Goal: Communication & Community: Answer question/provide support

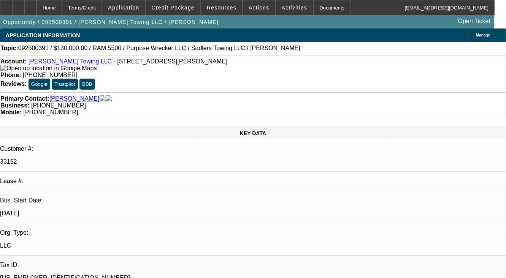
select select "0"
select select "1"
select select "2"
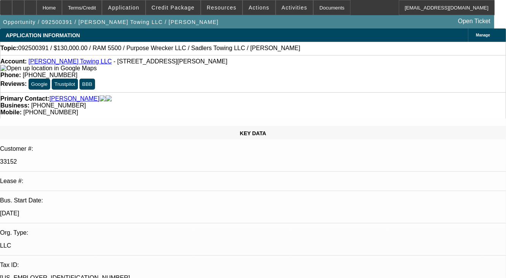
select select "6"
radio input "true"
paste textarea "3 SERVICE DEAL, 1 PORT DEAL, PAYMENTS ARE ON TIME, NO COLLECTION EFFORTS,GPS IS…"
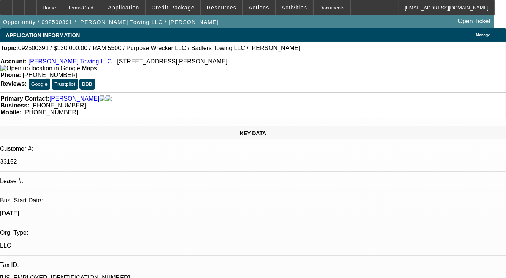
type textarea "3 SERVICE DEAL, 1 PORT DEAL, PAYMENTS ARE ON TIME, NO COLLECTION EFFORTS,GPS IS…"
radio input "true"
click at [351, 1] on div "Home Terms/Credit Application Credit Package Resources Actions Activities Docum…" at bounding box center [247, 7] width 495 height 15
select select "0"
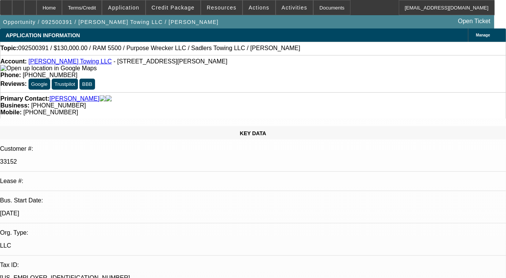
select select "0"
select select "1"
select select "2"
select select "6"
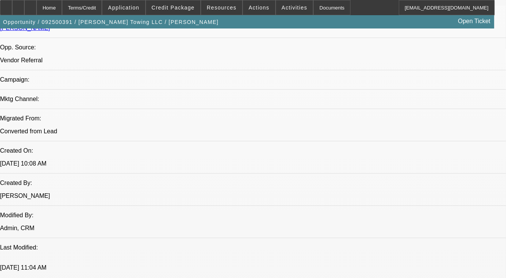
scroll to position [609, 0]
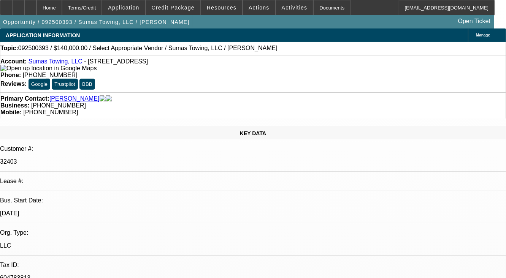
select select "0"
select select "2"
select select "0.1"
select select "1"
select select "2"
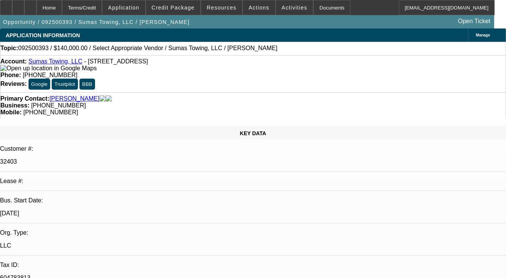
select select "4"
radio input "true"
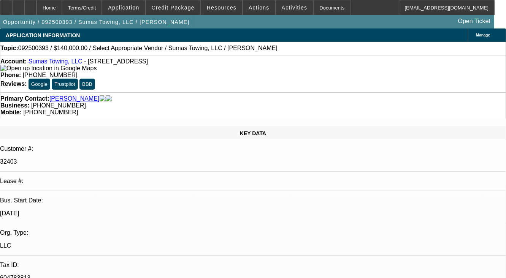
radio input "true"
paste textarea "SERVICE DEAL, 23 PAYMENTS SO FAR , ALL ON TIME, NO COLLECTION EFFORTS, GPS WORK…"
type textarea "SERVICE DEAL, 23 PAYMENTS SO FAR , ALL ON TIME, NO COLLECTION EFFORTS, GPS WORK…"
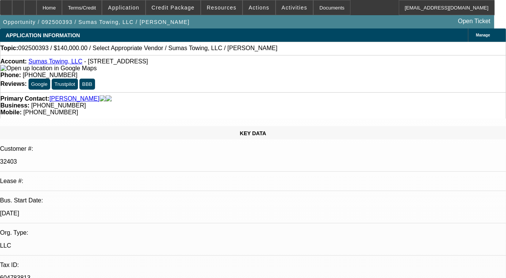
radio input "false"
radio input "true"
select select "0"
select select "2"
select select "0.1"
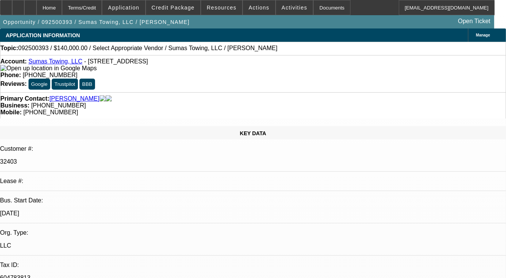
select select "1"
select select "2"
select select "4"
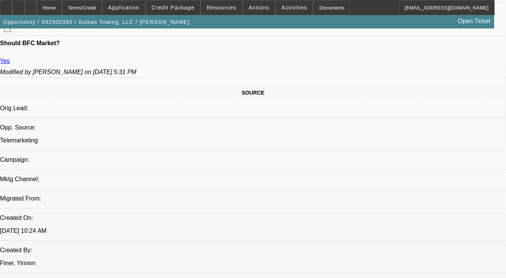
scroll to position [418, 0]
